Goal: Task Accomplishment & Management: Use online tool/utility

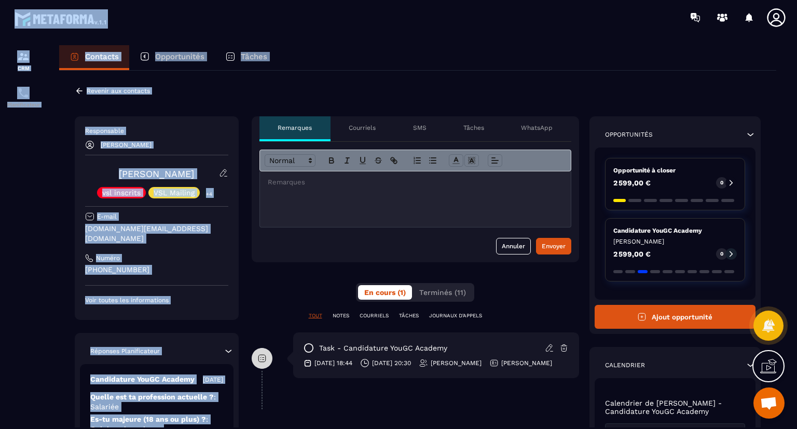
click at [236, 0] on html "CRM Planificateur Contacts Opportunités Tâches Revenir aux contacts Responsable…" at bounding box center [398, 214] width 797 height 429
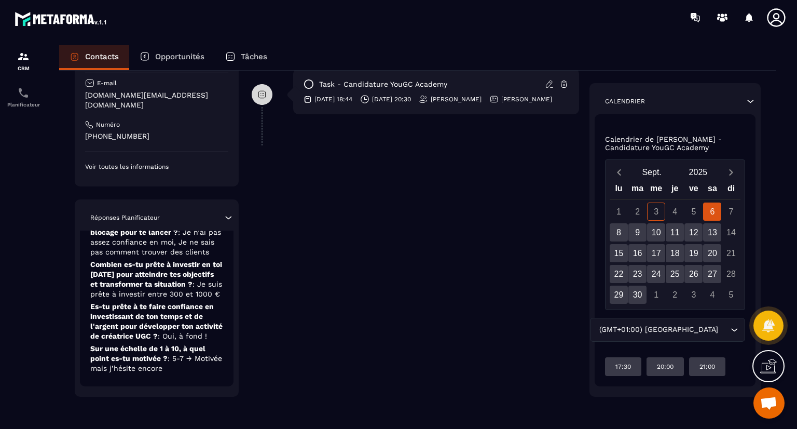
click at [242, 239] on div "Responsable [PERSON_NAME] [PERSON_NAME] vsl inscrits VSL Mailing +4 E-mail [DOM…" at bounding box center [418, 125] width 686 height 544
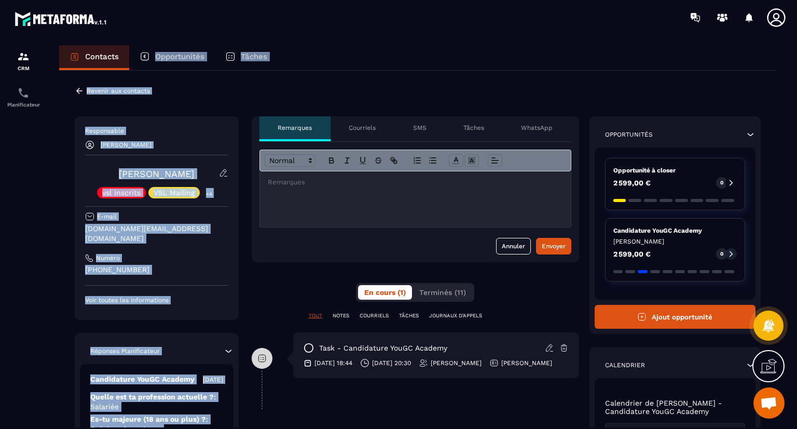
drag, startPoint x: 196, startPoint y: 306, endPoint x: 154, endPoint y: 53, distance: 256.2
click at [154, 53] on div "Contacts Opportunités Tâches Revenir aux contacts Responsable [PERSON_NAME] [PE…" at bounding box center [418, 246] width 738 height 403
click at [192, 88] on div "Revenir aux contacts Responsable [PERSON_NAME] [PERSON_NAME] vsl inscrits VSL M…" at bounding box center [417, 381] width 717 height 621
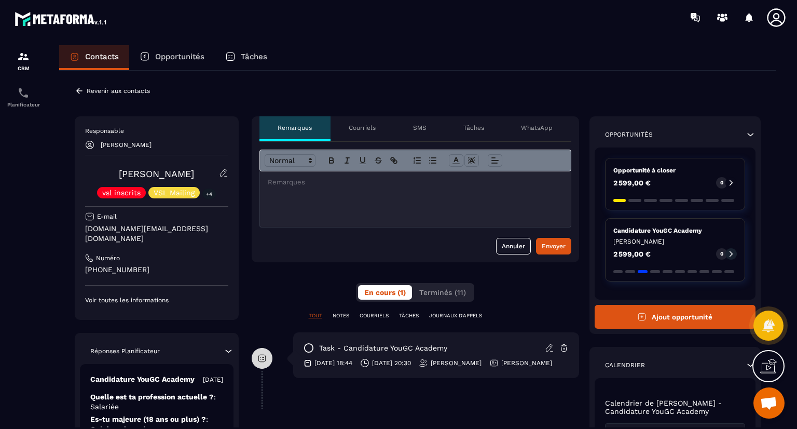
click at [77, 92] on icon at bounding box center [79, 91] width 6 height 6
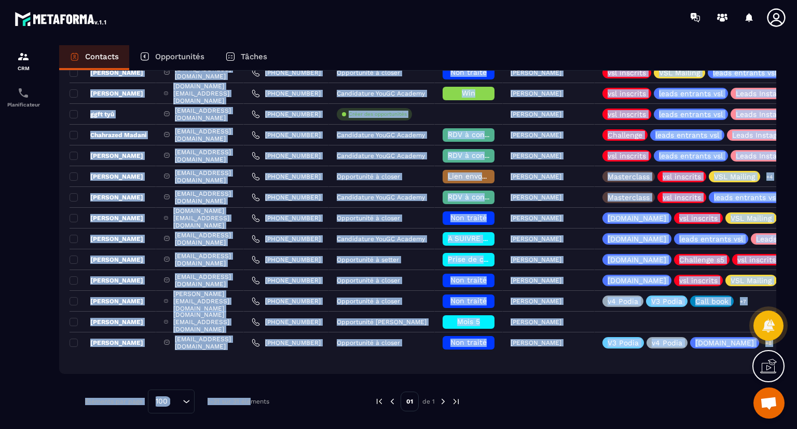
scroll to position [473, 0]
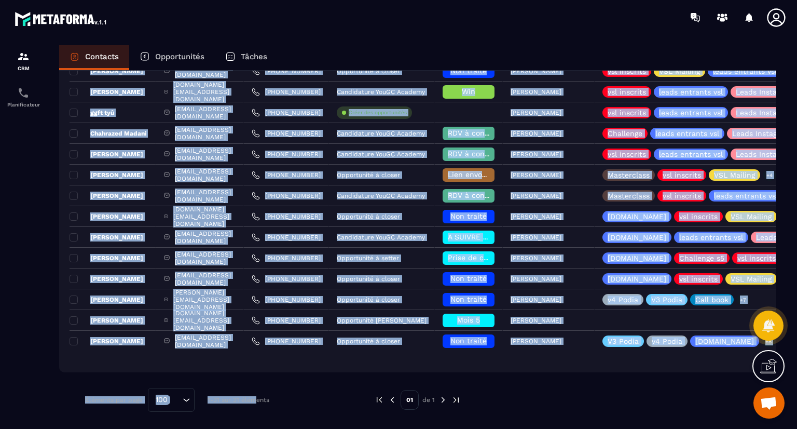
drag, startPoint x: 202, startPoint y: 183, endPoint x: 253, endPoint y: 376, distance: 199.5
click at [253, 376] on div "Ajout de contact 31 Contacts Plus de filtre [PERSON_NAME] Responsable : [PERSON…" at bounding box center [417, 12] width 717 height 829
click at [211, 380] on div "Ajout de contact 31 Contacts Plus de filtre [PERSON_NAME] Responsable : [PERSON…" at bounding box center [417, 12] width 717 height 829
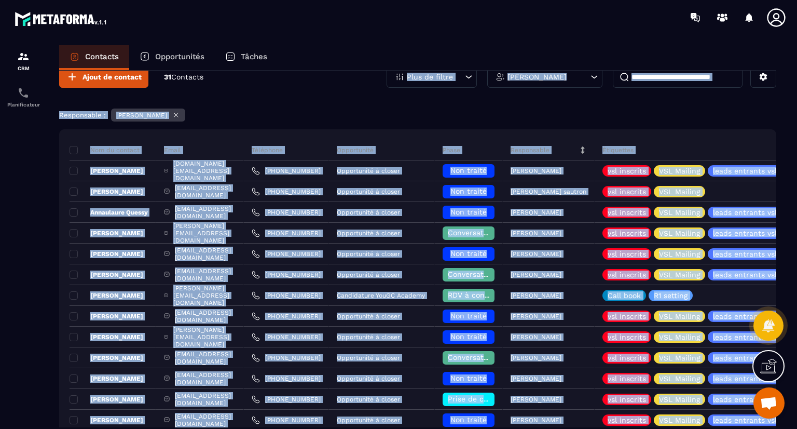
scroll to position [0, 0]
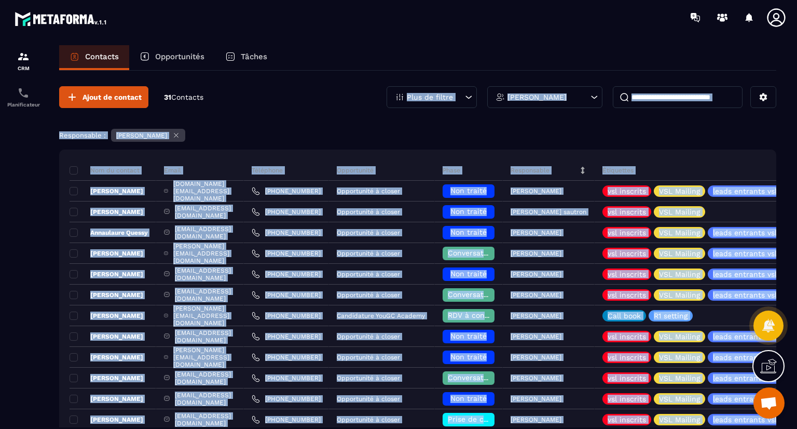
drag, startPoint x: 211, startPoint y: 380, endPoint x: 218, endPoint y: 75, distance: 305.2
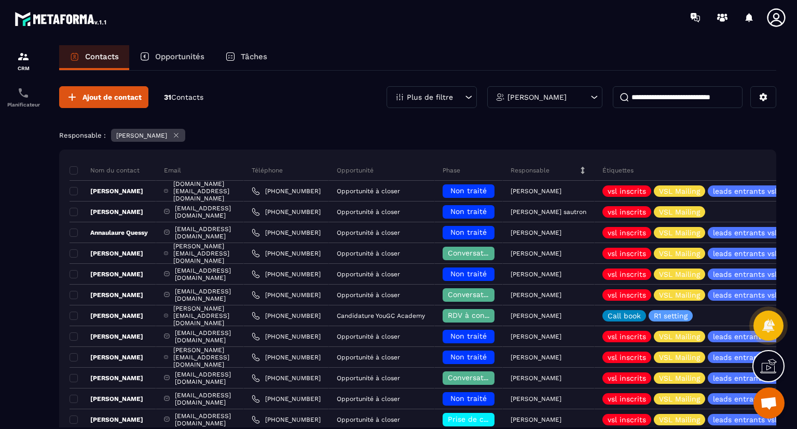
click at [19, 343] on div at bounding box center [23, 246] width 47 height 423
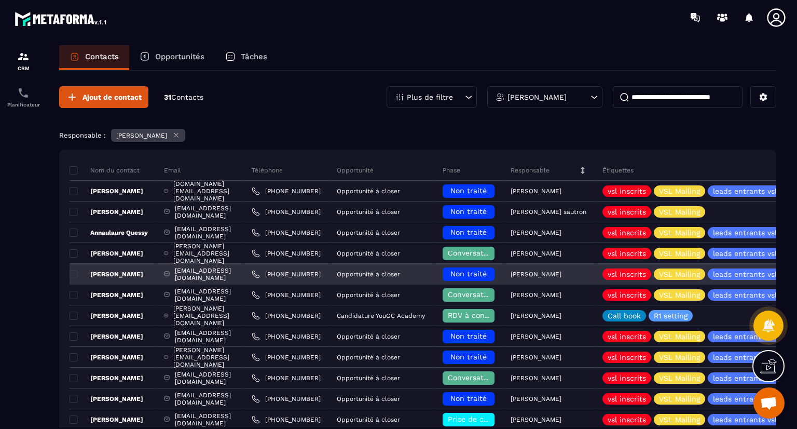
click at [107, 274] on p "[PERSON_NAME]" at bounding box center [107, 274] width 74 height 8
